Goal: Information Seeking & Learning: Learn about a topic

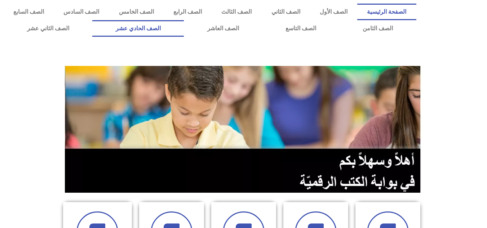
click at [184, 30] on link "الصف الحادي عشر" at bounding box center [138, 28] width 92 height 17
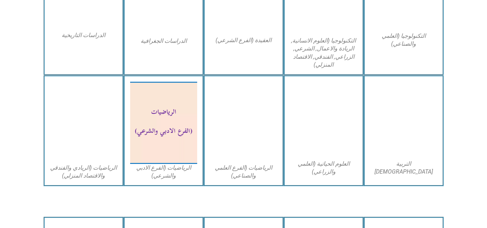
scroll to position [433, 0]
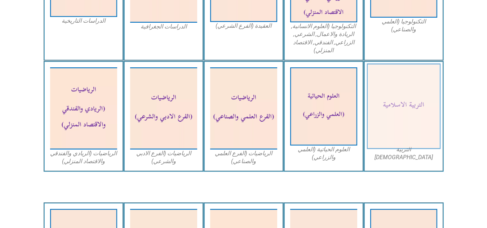
click at [387, 107] on img at bounding box center [404, 107] width 74 height 86
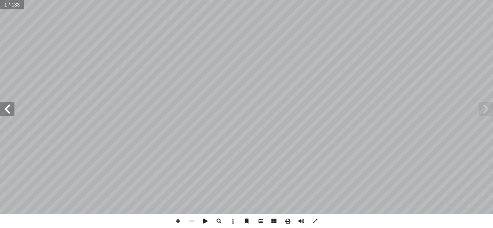
click at [7, 110] on span at bounding box center [7, 109] width 14 height 14
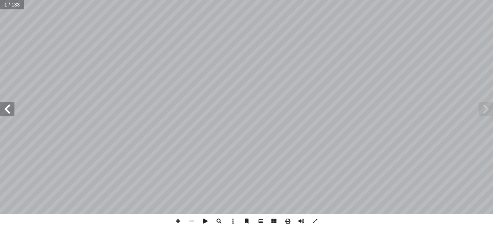
click at [7, 110] on span at bounding box center [7, 109] width 14 height 14
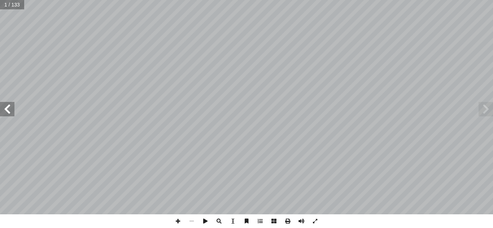
click at [7, 110] on span at bounding box center [7, 109] width 14 height 14
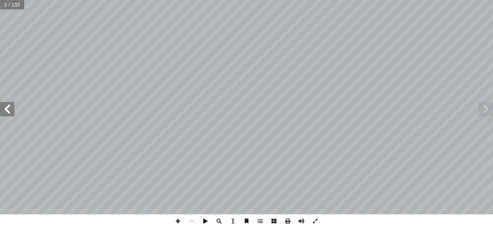
click at [7, 110] on span at bounding box center [7, 109] width 14 height 14
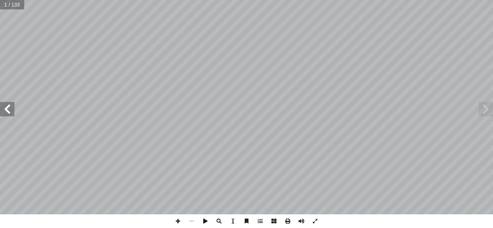
click at [7, 110] on span at bounding box center [7, 109] width 14 height 14
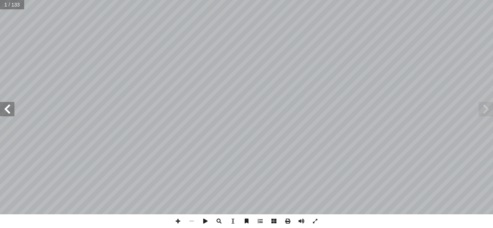
click at [7, 110] on span at bounding box center [7, 109] width 14 height 14
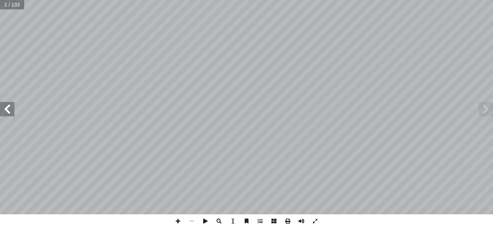
click at [7, 110] on span at bounding box center [7, 109] width 14 height 14
click at [12, 113] on span at bounding box center [7, 109] width 14 height 14
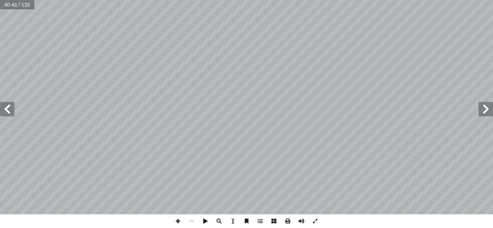
click at [12, 113] on span at bounding box center [7, 109] width 14 height 14
click at [175, 220] on span at bounding box center [178, 222] width 14 height 14
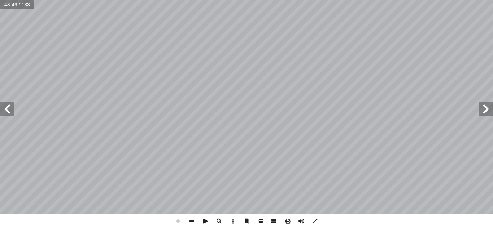
click at [175, 220] on span at bounding box center [178, 222] width 14 height 14
click at [192, 221] on span at bounding box center [192, 222] width 14 height 14
click at [176, 221] on span at bounding box center [178, 222] width 14 height 14
click at [181, 222] on span at bounding box center [178, 222] width 14 height 14
click at [12, 112] on span at bounding box center [7, 109] width 14 height 14
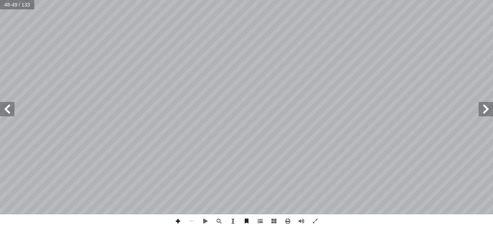
click at [179, 221] on span at bounding box center [178, 222] width 14 height 14
click at [487, 114] on span at bounding box center [485, 109] width 14 height 14
click at [177, 221] on span at bounding box center [178, 222] width 14 height 14
click at [189, 219] on span at bounding box center [192, 222] width 14 height 14
click at [4, 107] on span at bounding box center [7, 109] width 14 height 14
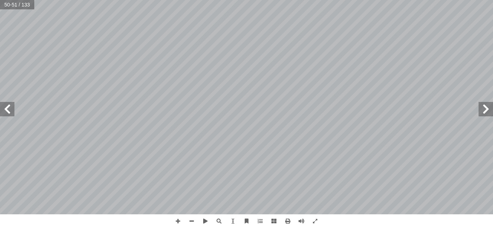
click at [4, 107] on span at bounding box center [7, 109] width 14 height 14
click at [483, 111] on span at bounding box center [485, 109] width 14 height 14
click at [6, 112] on span at bounding box center [7, 109] width 14 height 14
click at [193, 220] on span at bounding box center [192, 222] width 14 height 14
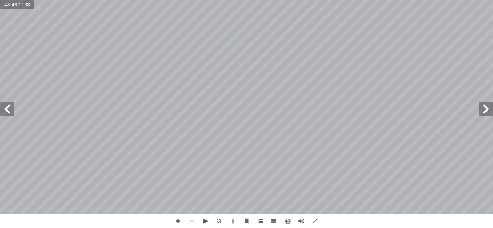
drag, startPoint x: 192, startPoint y: 217, endPoint x: 8, endPoint y: 108, distance: 213.3
click at [8, 108] on span at bounding box center [7, 109] width 14 height 14
click at [5, 108] on span at bounding box center [7, 109] width 14 height 14
click at [176, 219] on span at bounding box center [178, 222] width 14 height 14
click at [180, 226] on div "٤٥ التقويم تي: أ ي� � فيم ِ حيحة ّ الص ِ غير ِ رة � بل العب � مق )×( َ ة ر � ش …" at bounding box center [246, 114] width 493 height 228
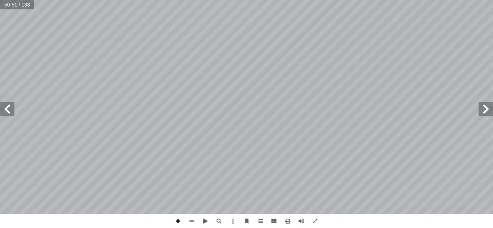
click at [180, 226] on span at bounding box center [178, 222] width 14 height 14
click at [5, 114] on span at bounding box center [7, 109] width 14 height 14
click at [178, 223] on span at bounding box center [178, 222] width 14 height 14
